Goal: Information Seeking & Learning: Find specific fact

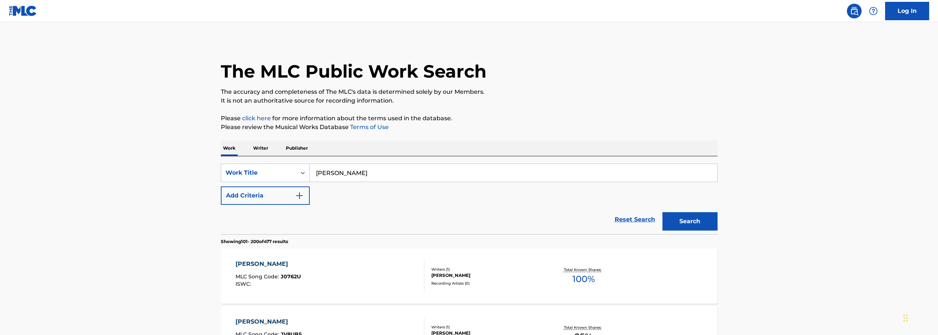
drag, startPoint x: 0, startPoint y: 0, endPoint x: 405, endPoint y: 89, distance: 414.5
click at [248, 163] on div "SearchWithCriteria9294d85c-dc9b-4967-860b-b233f90de2de Work Title [PERSON_NAME]" at bounding box center [469, 172] width 497 height 18
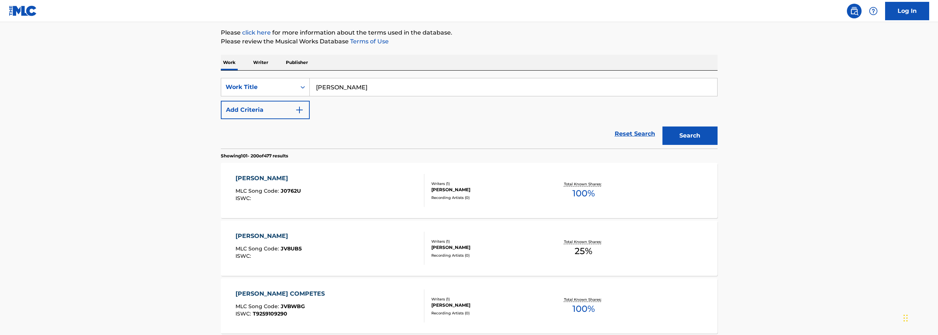
type input "[PERSON_NAME]"
click at [662, 126] on button "Search" at bounding box center [689, 135] width 55 height 18
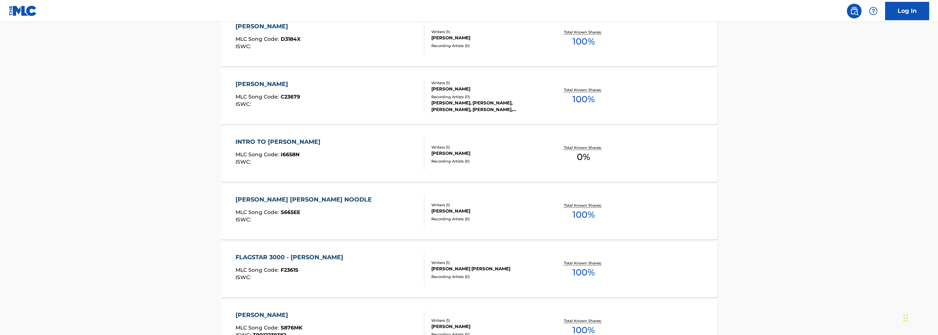
scroll to position [257, 0]
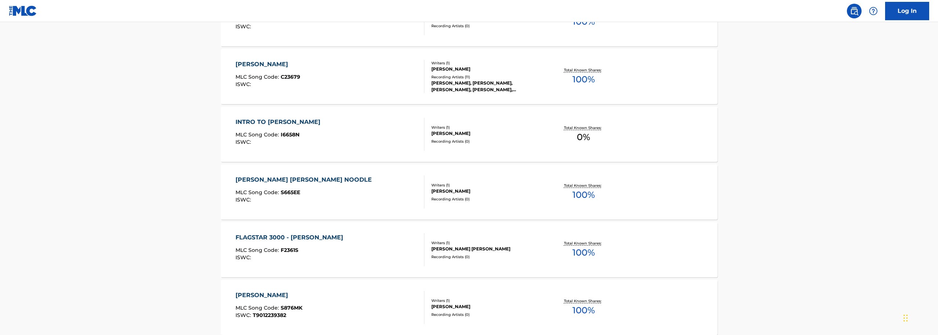
click at [480, 130] on div "[PERSON_NAME]" at bounding box center [486, 133] width 111 height 7
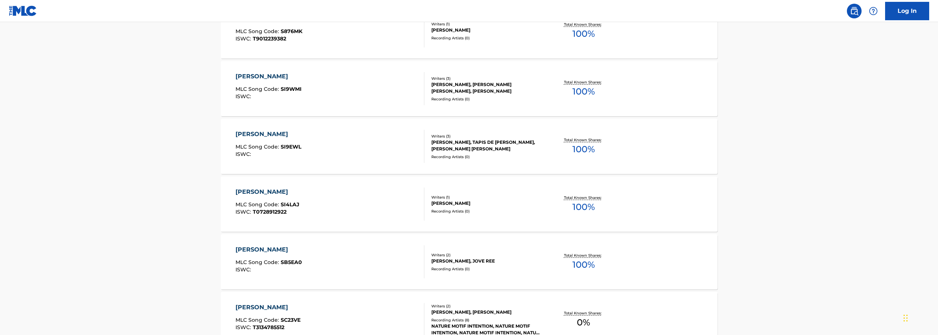
scroll to position [619, 0]
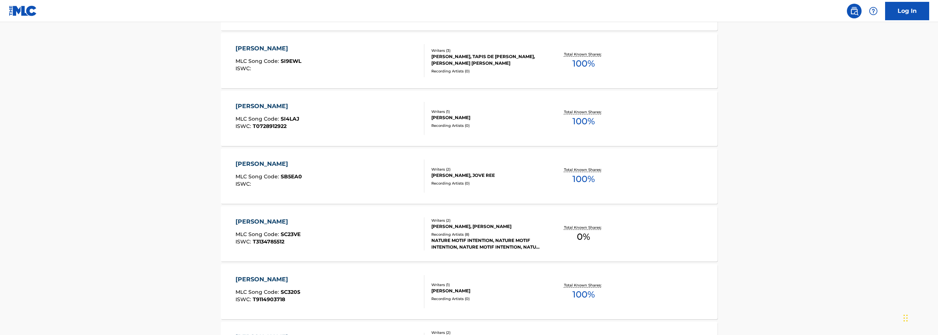
click at [490, 225] on div "[PERSON_NAME], [PERSON_NAME]" at bounding box center [486, 226] width 111 height 7
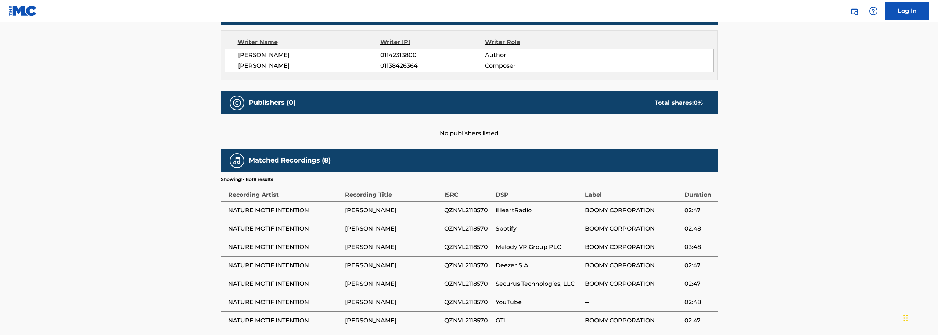
scroll to position [317, 0]
